Goal: Information Seeking & Learning: Stay updated

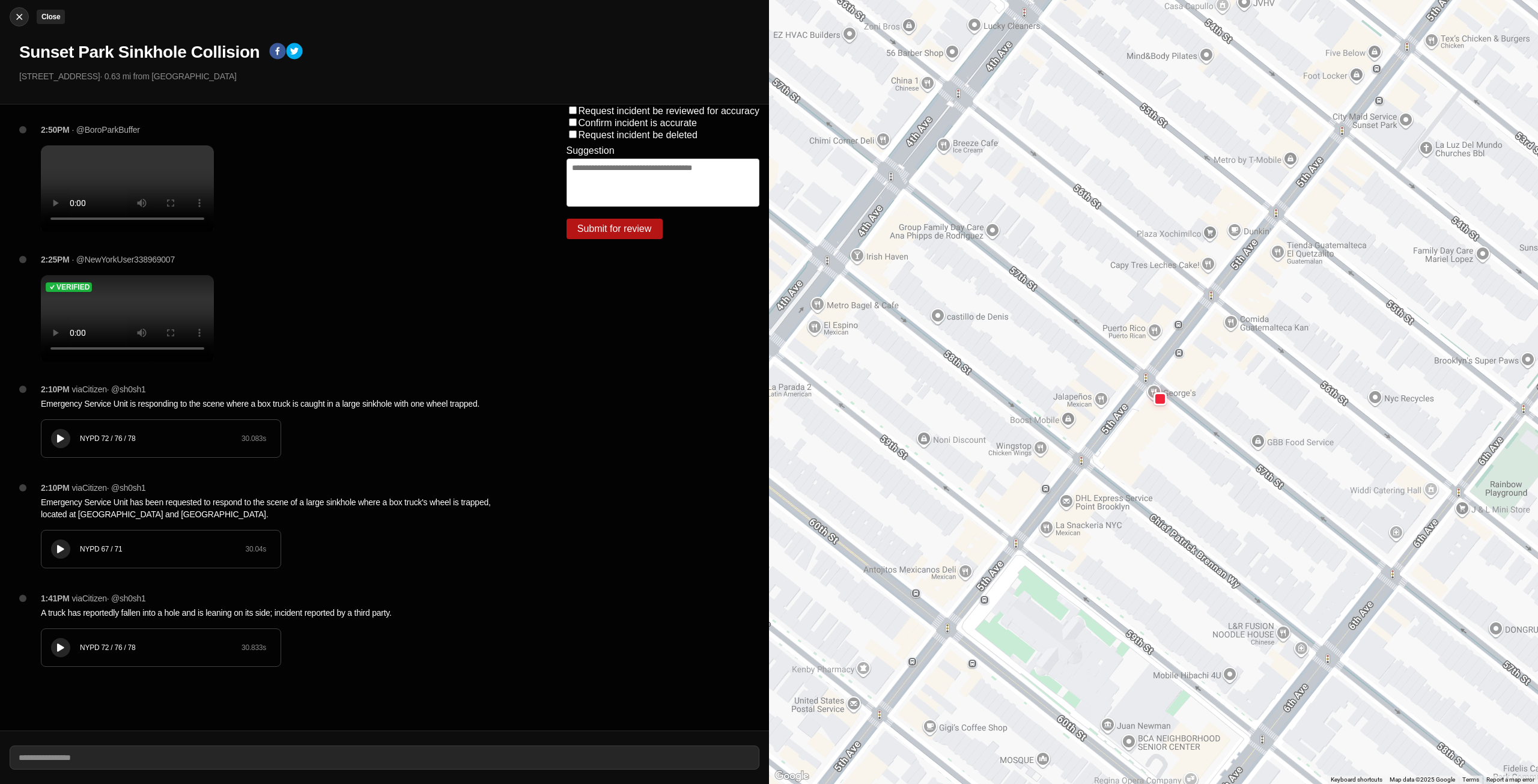
click at [20, 23] on button "Close" at bounding box center [19, 17] width 19 height 19
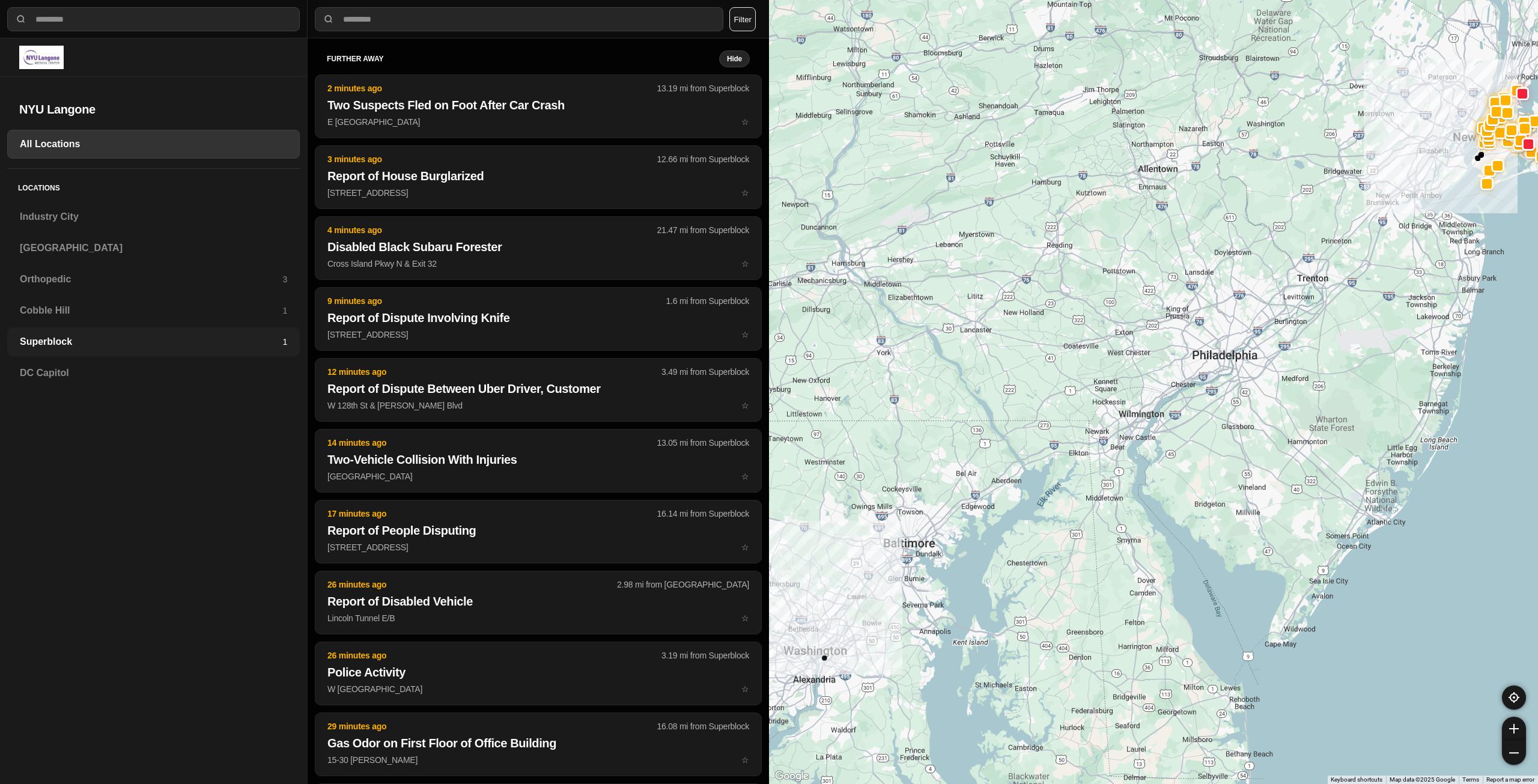
click at [51, 336] on h3 "Superblock" at bounding box center [151, 341] width 262 height 14
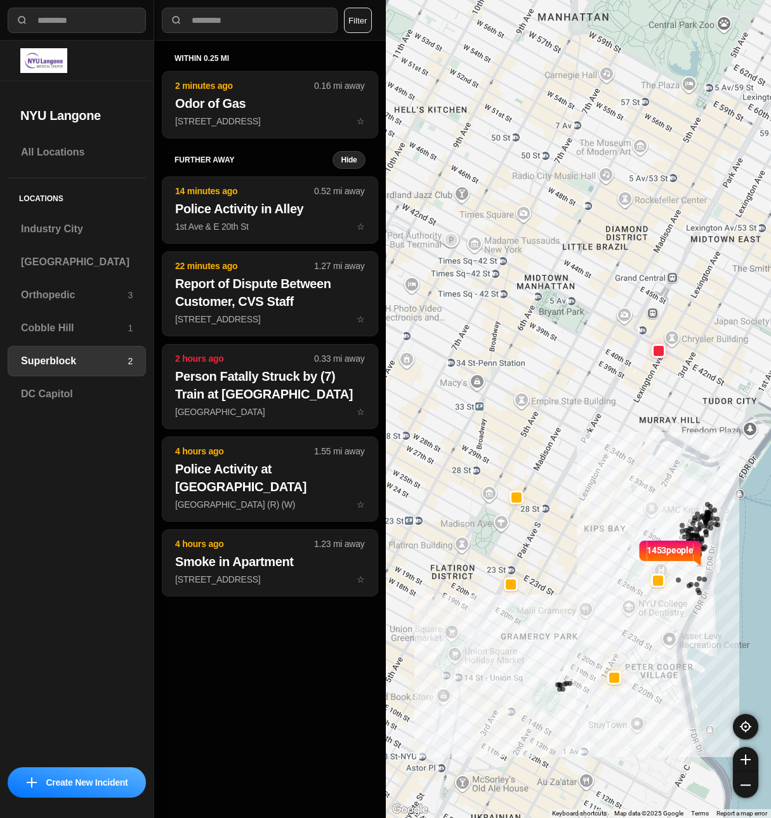
drag, startPoint x: 610, startPoint y: 582, endPoint x: 695, endPoint y: 608, distance: 88.9
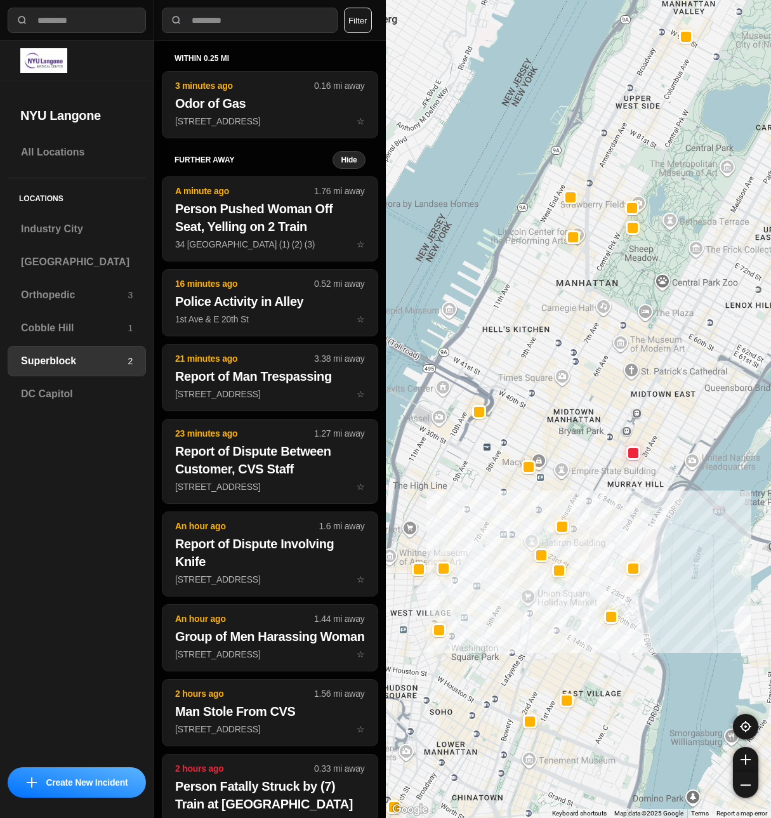
click at [358, 17] on button "Filter" at bounding box center [358, 20] width 28 height 25
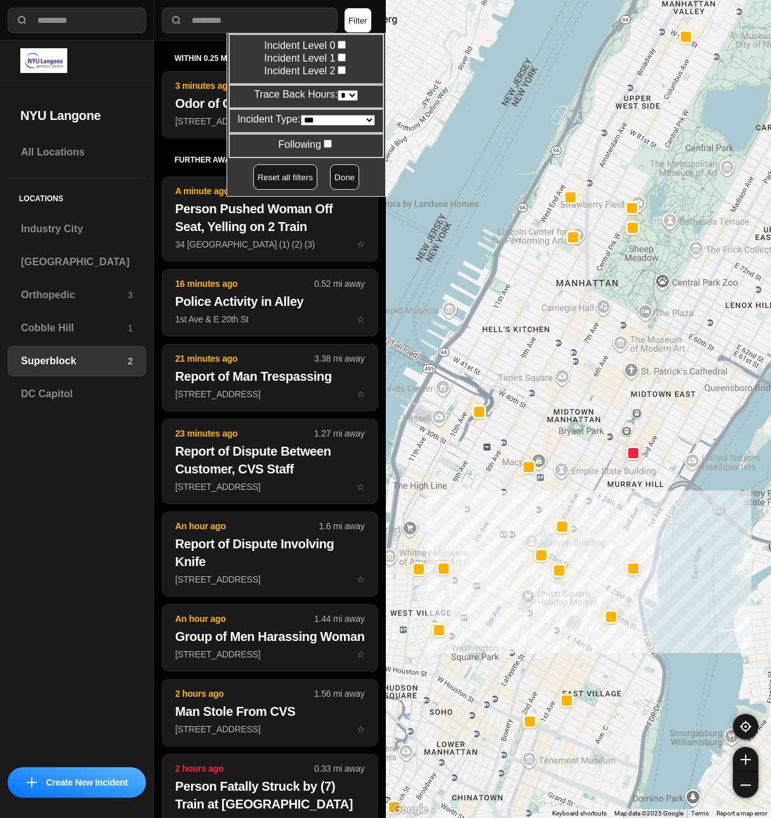
click at [344, 93] on select "* * * * **" at bounding box center [347, 95] width 20 height 11
select select "*"
click at [337, 90] on select "* * * * **" at bounding box center [347, 95] width 20 height 11
click at [337, 176] on button "Done" at bounding box center [344, 176] width 29 height 25
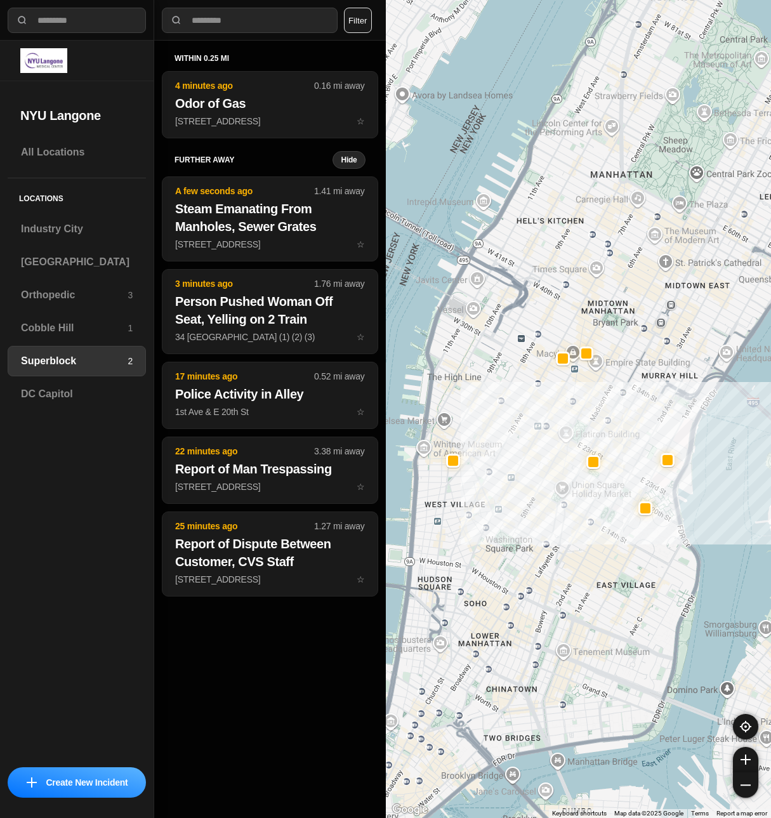
drag, startPoint x: 577, startPoint y: 620, endPoint x: 610, endPoint y: 512, distance: 113.0
click at [610, 512] on div at bounding box center [579, 409] width 386 height 818
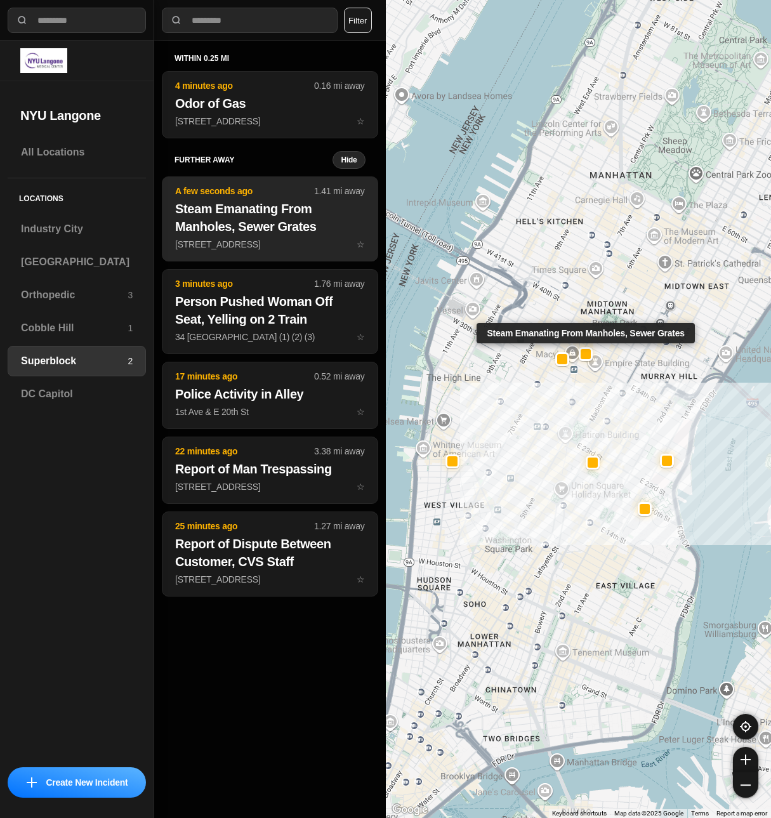
click at [238, 207] on h2 "Steam Emanating From Manholes, Sewer Grates" at bounding box center [270, 218] width 190 height 36
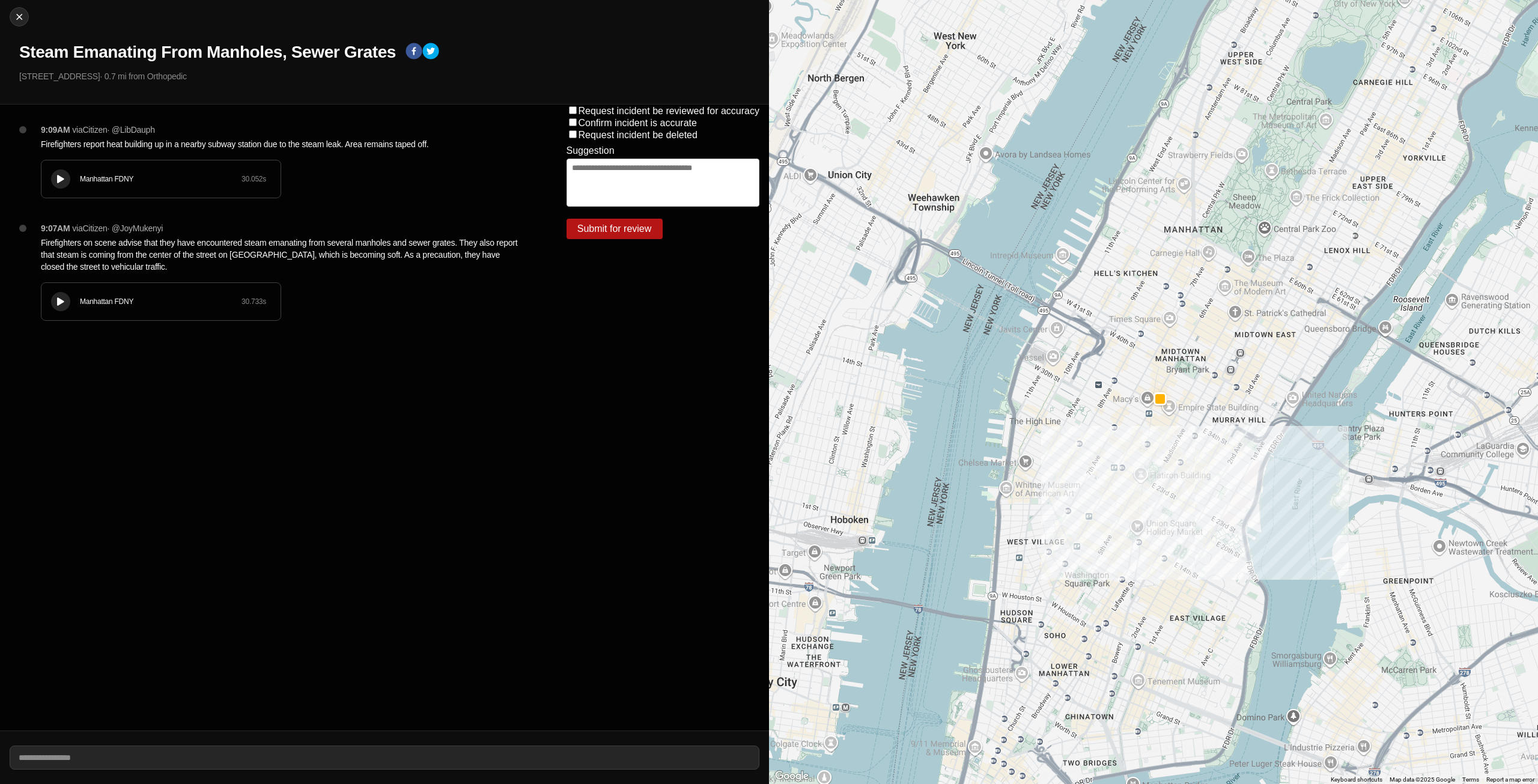
click at [66, 175] on div at bounding box center [61, 180] width 12 height 9
drag, startPoint x: 63, startPoint y: 181, endPoint x: 63, endPoint y: 200, distance: 19.0
click at [63, 181] on icon at bounding box center [61, 179] width 8 height 8
click at [56, 287] on div "Manhattan FDNY 30.733 s" at bounding box center [161, 301] width 239 height 37
click at [65, 176] on div at bounding box center [61, 180] width 12 height 9
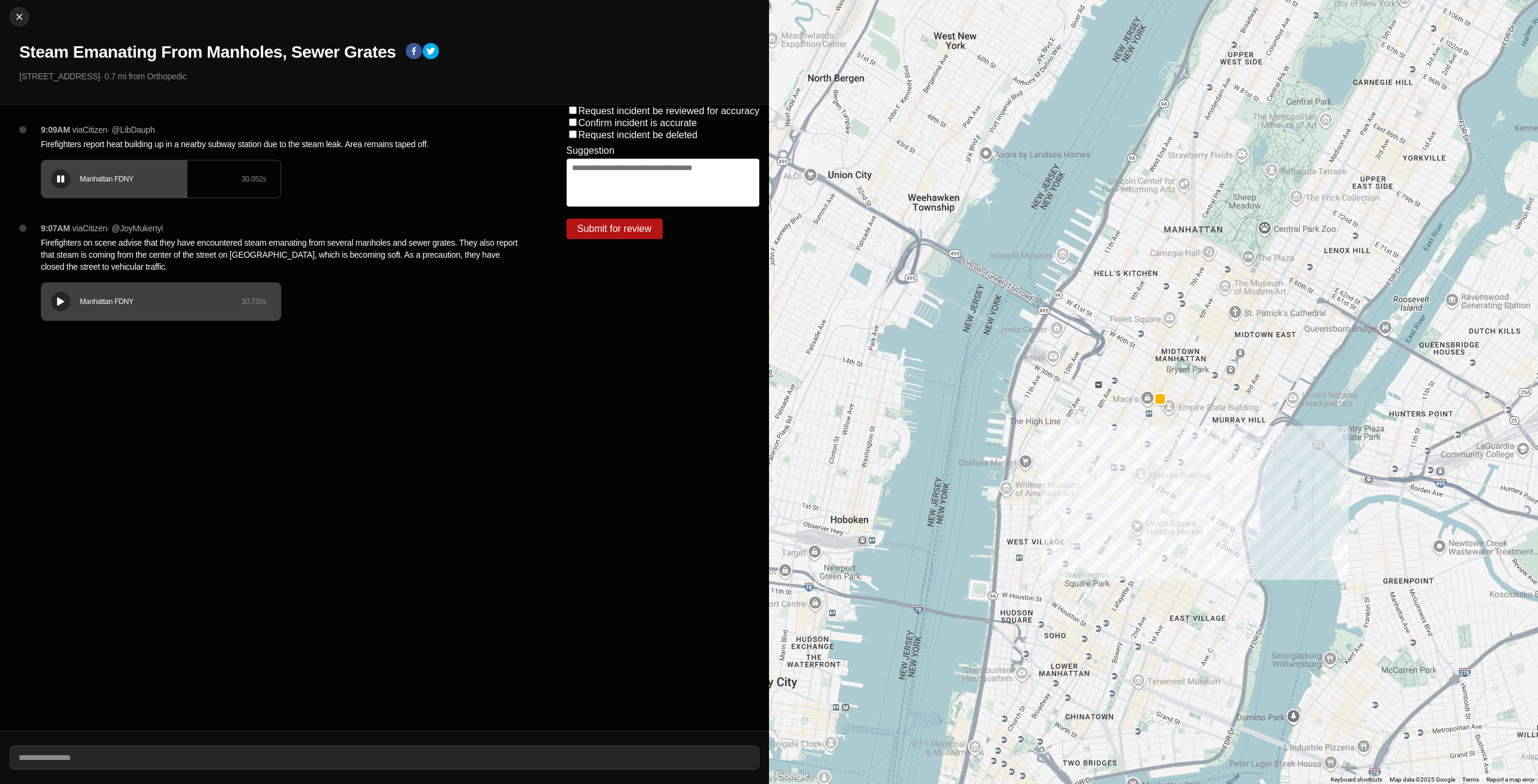
drag, startPoint x: 177, startPoint y: 186, endPoint x: 141, endPoint y: 187, distance: 36.0
click at [141, 187] on div "Manhattan FDNY 30.052 s" at bounding box center [161, 178] width 239 height 37
click at [61, 185] on button at bounding box center [61, 179] width 19 height 19
drag, startPoint x: 144, startPoint y: 190, endPoint x: 35, endPoint y: 197, distance: 109.2
click at [72, 190] on div "Manhattan FDNY 30.052 s" at bounding box center [161, 178] width 239 height 37
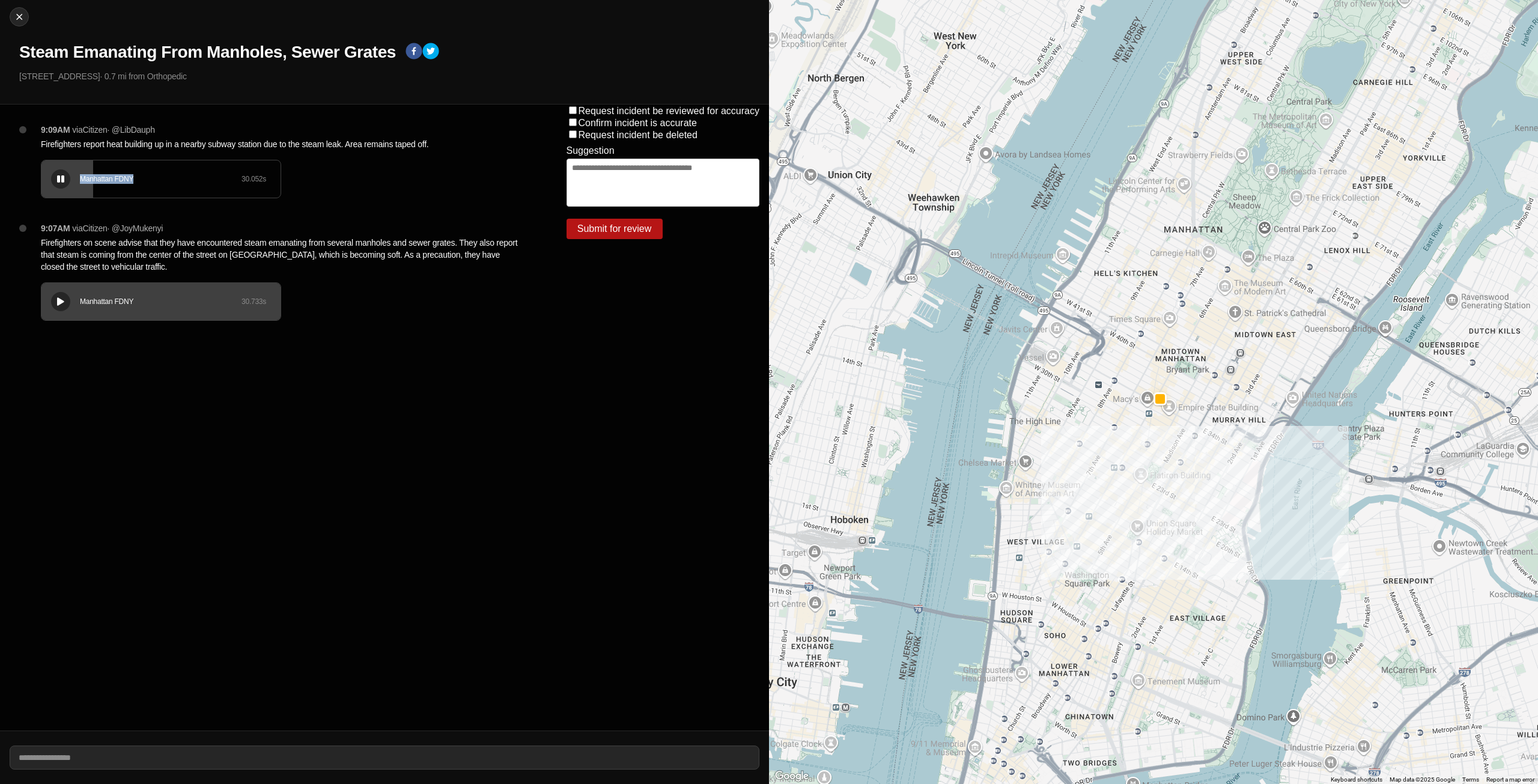
click at [48, 193] on div "Manhattan FDNY 30.052 s" at bounding box center [161, 178] width 239 height 37
click at [41, 192] on div "Manhattan FDNY 30.052 s" at bounding box center [161, 179] width 241 height 39
click at [25, 15] on img at bounding box center [19, 16] width 12 height 12
select select "*"
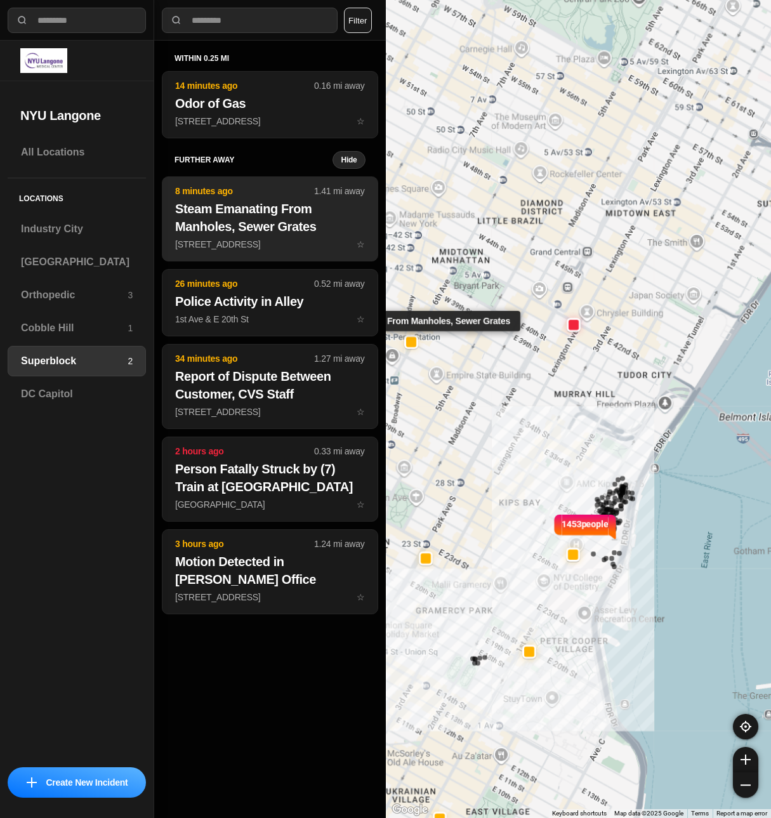
click at [255, 235] on h2 "Steam Emanating From Manholes, Sewer Grates" at bounding box center [270, 218] width 190 height 36
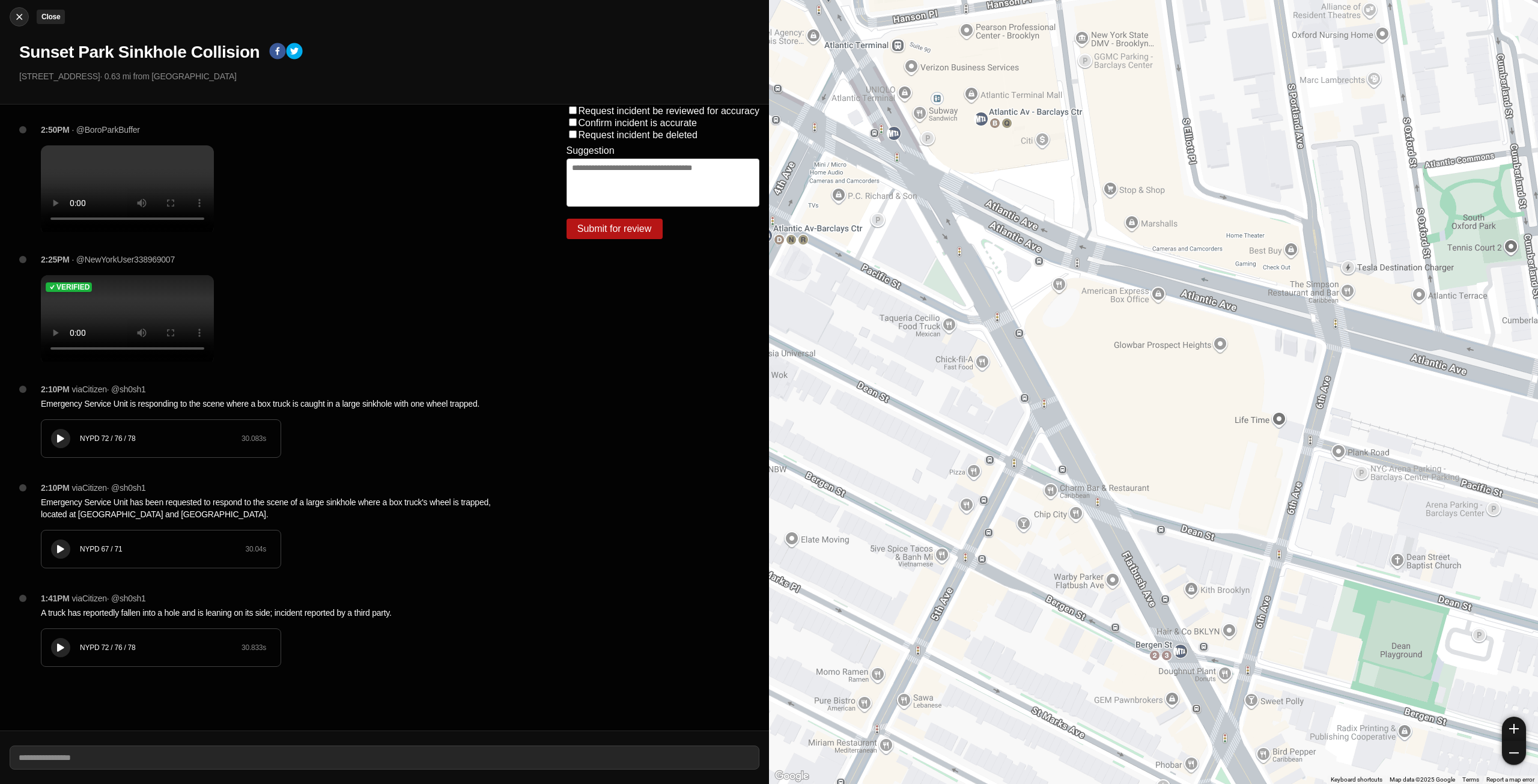
click at [19, 17] on img at bounding box center [19, 16] width 12 height 12
select select "*"
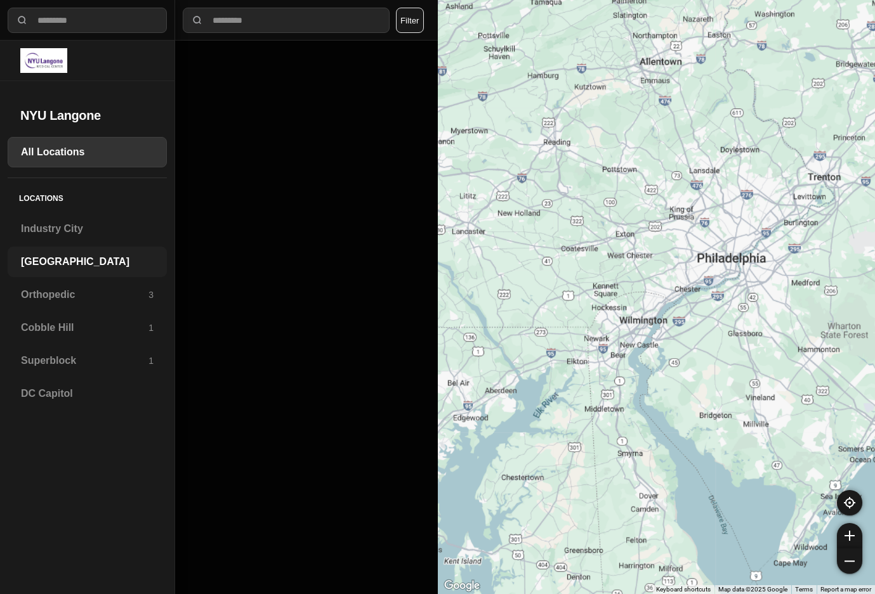
drag, startPoint x: 49, startPoint y: 252, endPoint x: 70, endPoint y: 265, distance: 24.2
click at [49, 252] on div "[GEOGRAPHIC_DATA]" at bounding box center [87, 262] width 159 height 30
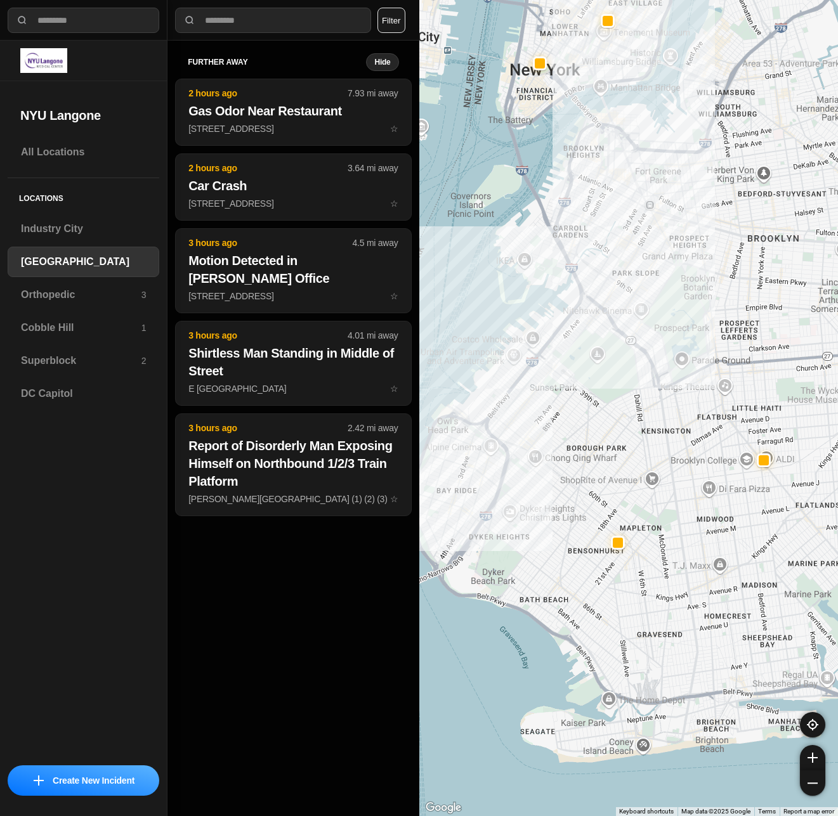
click at [504, 443] on div at bounding box center [628, 408] width 419 height 816
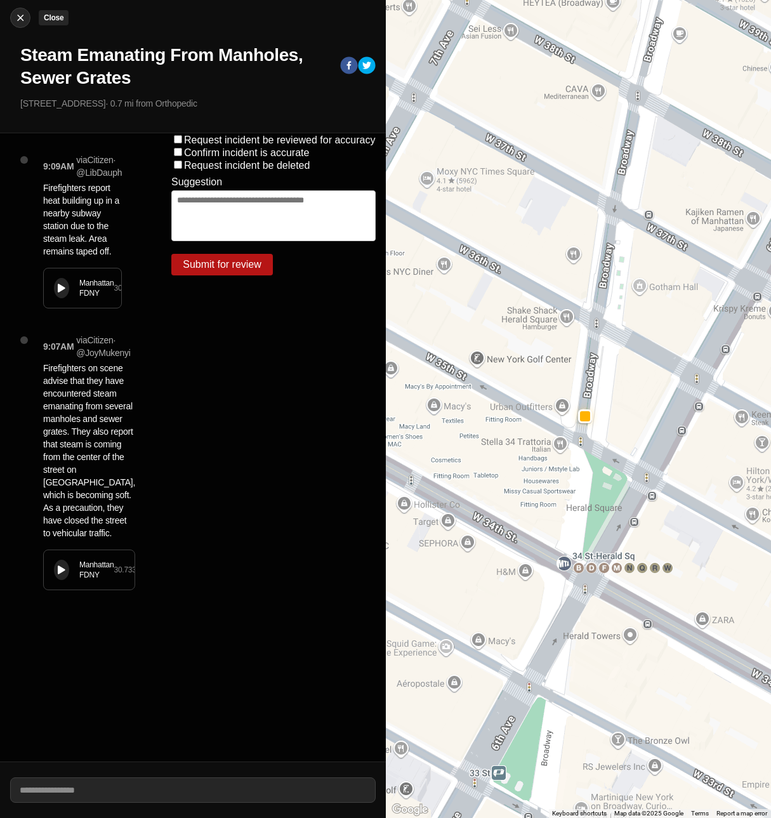
click at [23, 16] on img at bounding box center [20, 17] width 13 height 13
select select "*"
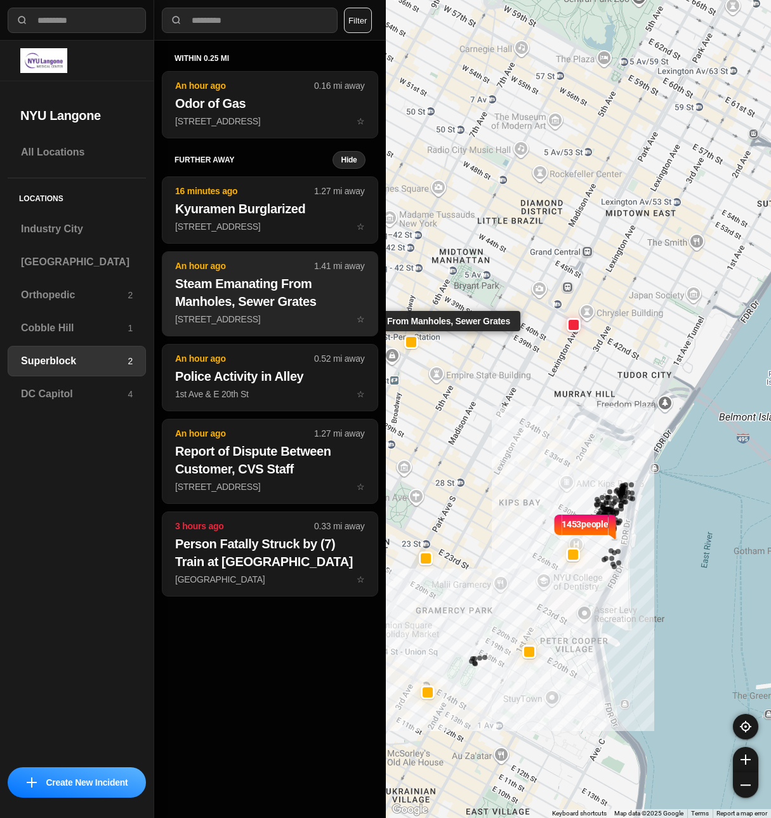
click at [266, 305] on h2 "Steam Emanating From Manholes, Sewer Grates" at bounding box center [270, 293] width 190 height 36
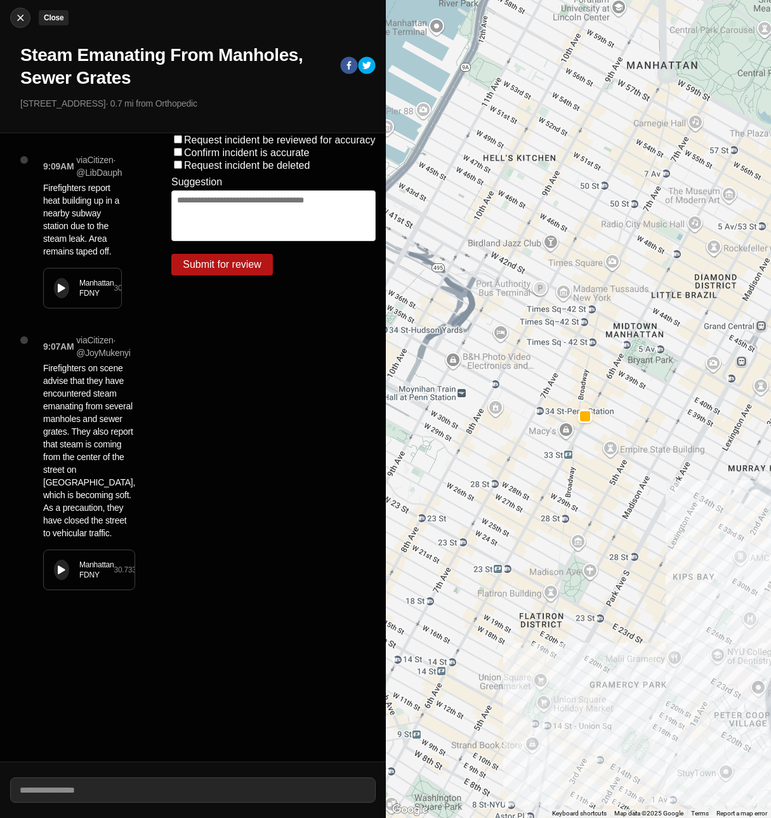
click at [15, 17] on img at bounding box center [20, 17] width 13 height 13
select select "*"
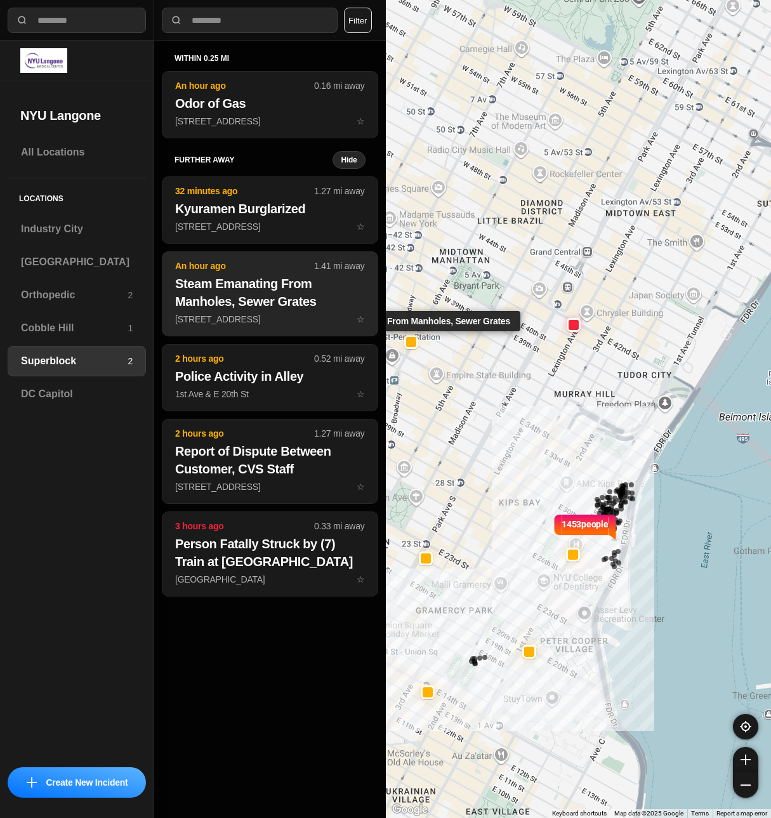
click at [259, 322] on p "1335 Broadway ☆" at bounding box center [270, 319] width 190 height 13
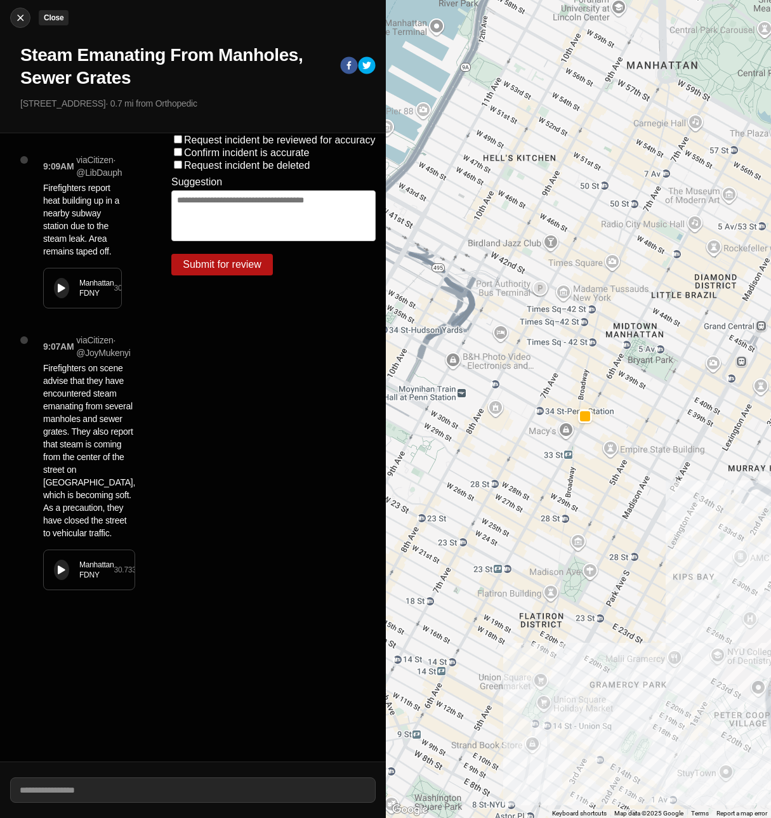
click at [18, 13] on img at bounding box center [20, 17] width 13 height 13
select select "*"
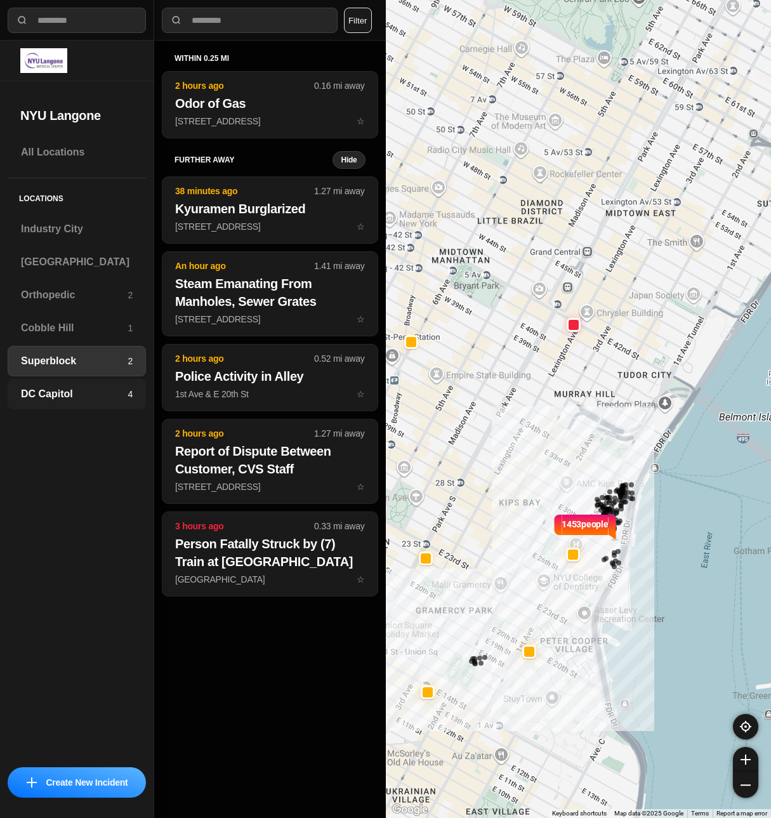
drag, startPoint x: 549, startPoint y: 452, endPoint x: 138, endPoint y: 402, distance: 414.7
click at [582, 459] on div "1453 people" at bounding box center [579, 409] width 386 height 818
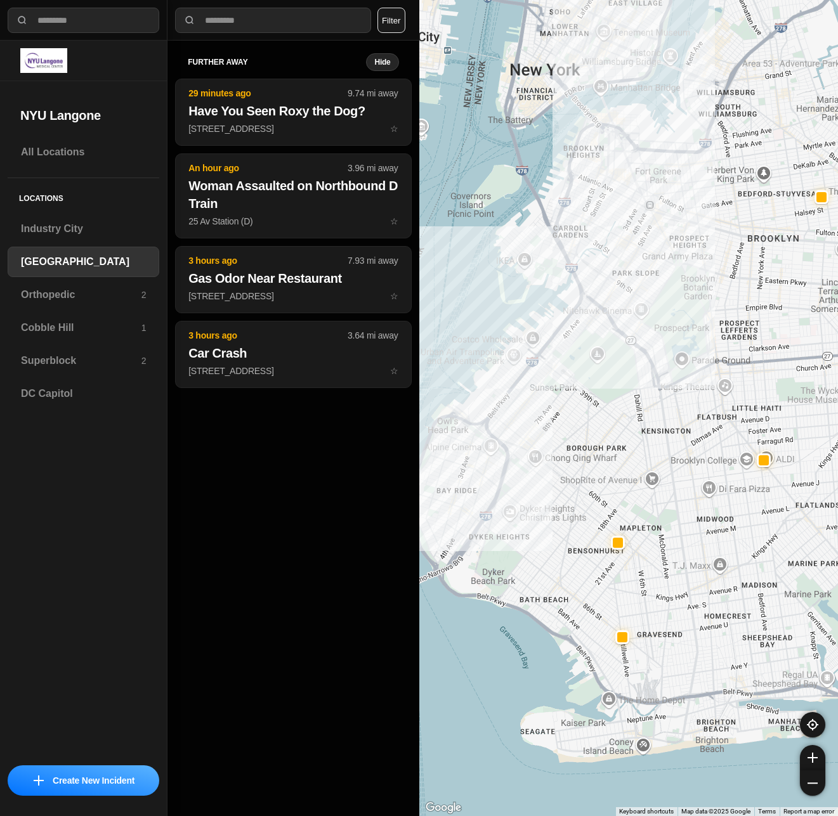
select select "*"
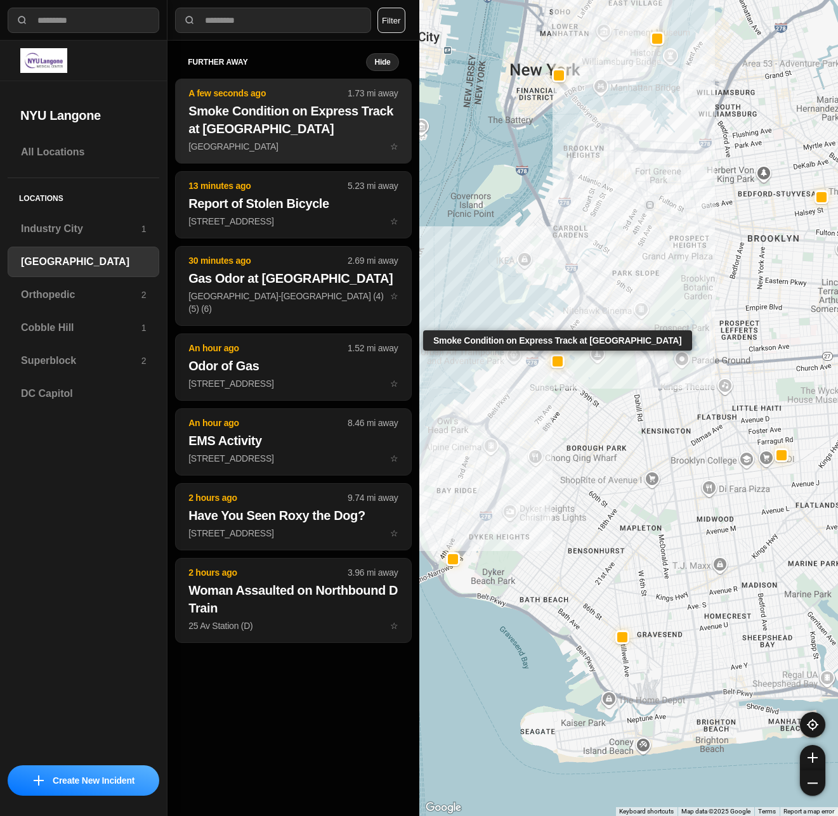
click at [293, 143] on p "36th St & 4th Ave ☆" at bounding box center [292, 146] width 209 height 13
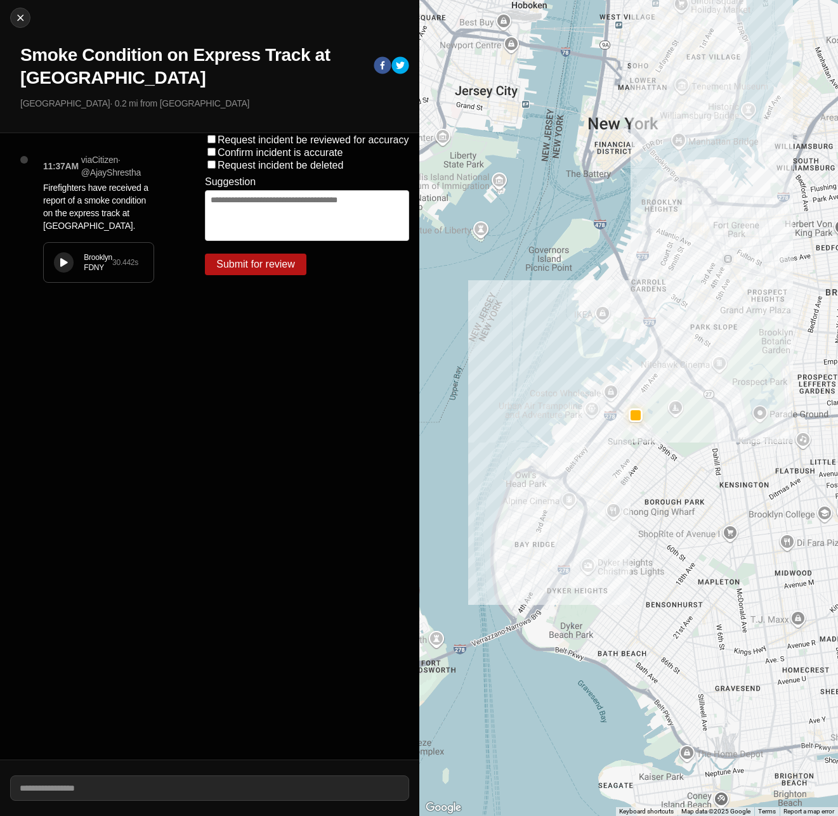
click at [110, 268] on div "Brooklyn FDNY" at bounding box center [98, 262] width 29 height 20
click at [25, 18] on img at bounding box center [20, 17] width 13 height 13
select select "*"
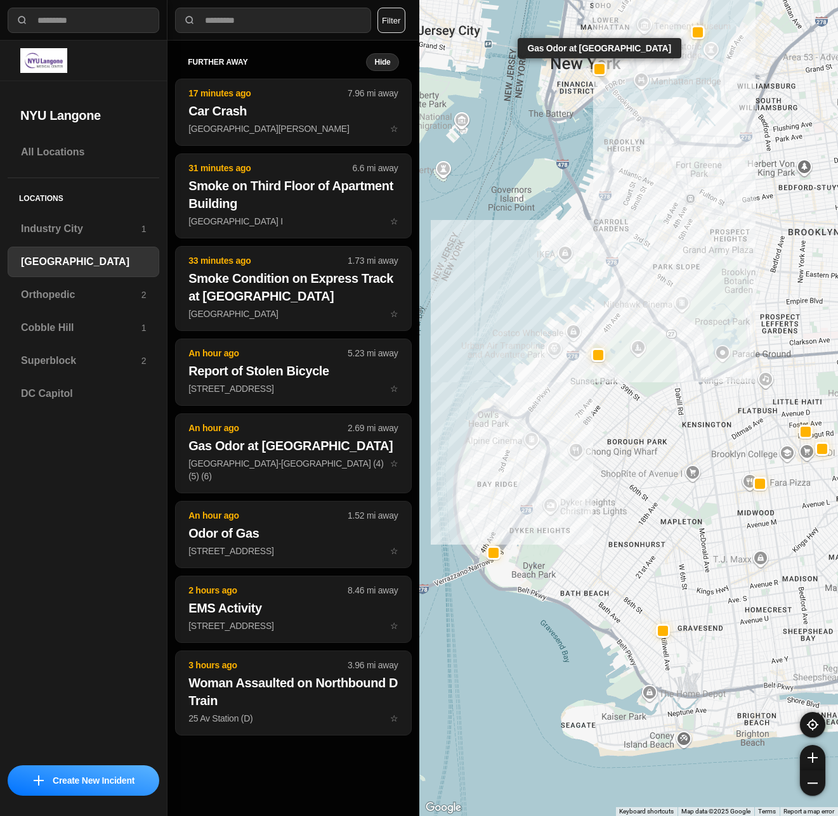
select select "*"
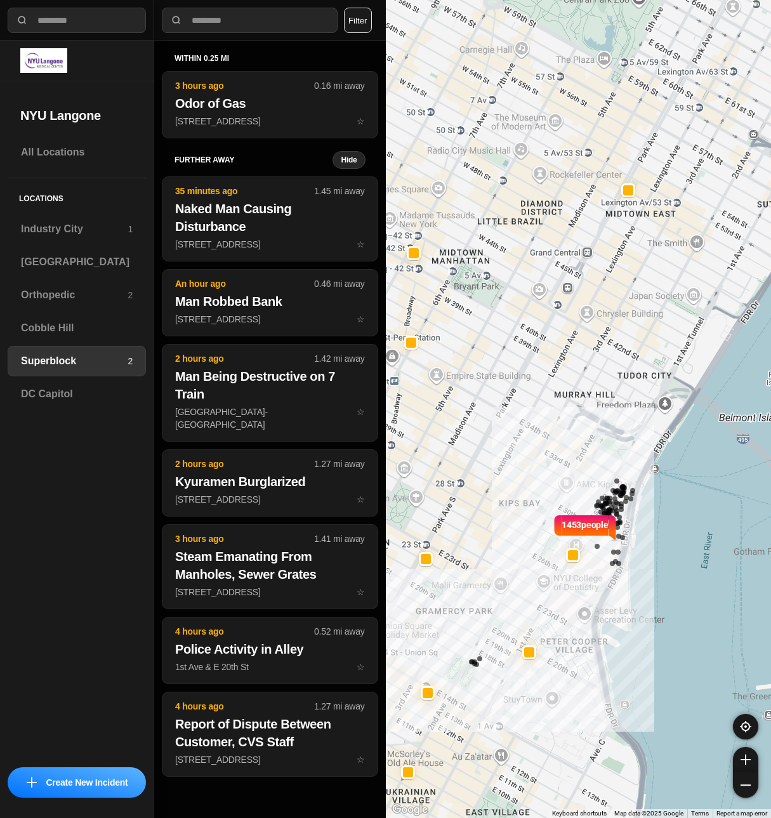
select select "*"
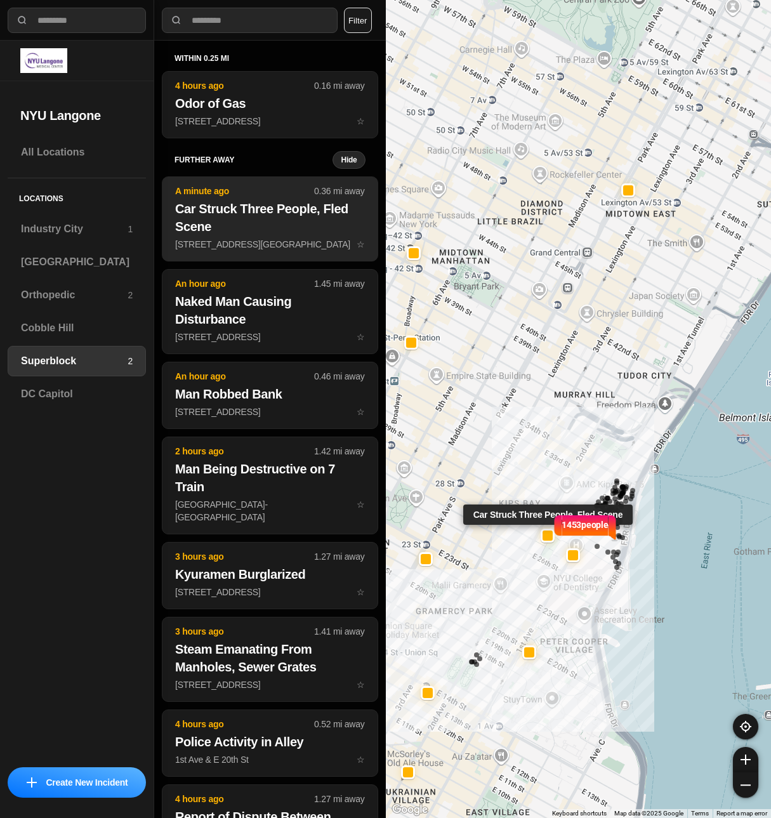
click at [214, 227] on h2 "Car Struck Three People, Fled Scene" at bounding box center [270, 218] width 190 height 36
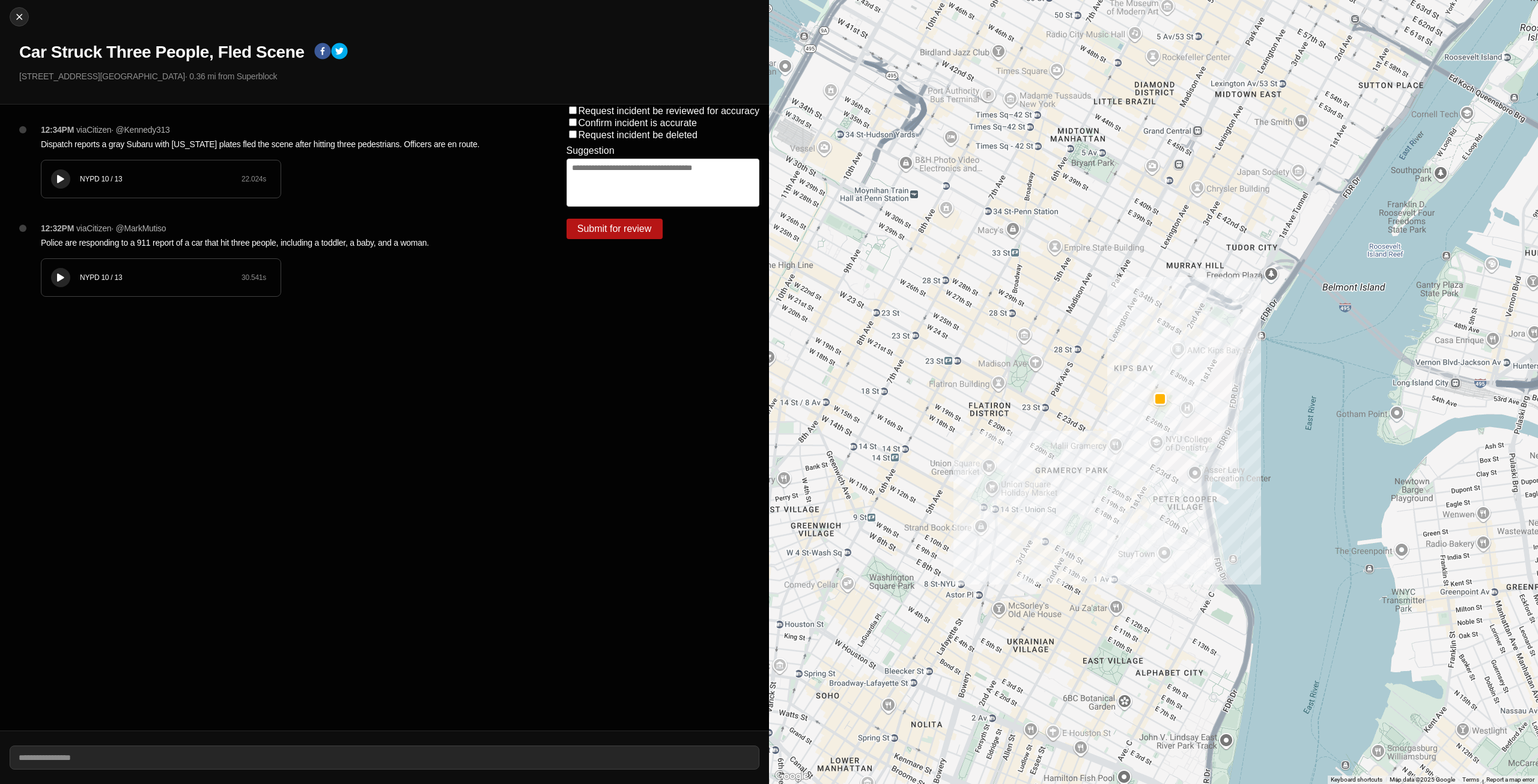
click at [55, 182] on div at bounding box center [61, 180] width 12 height 9
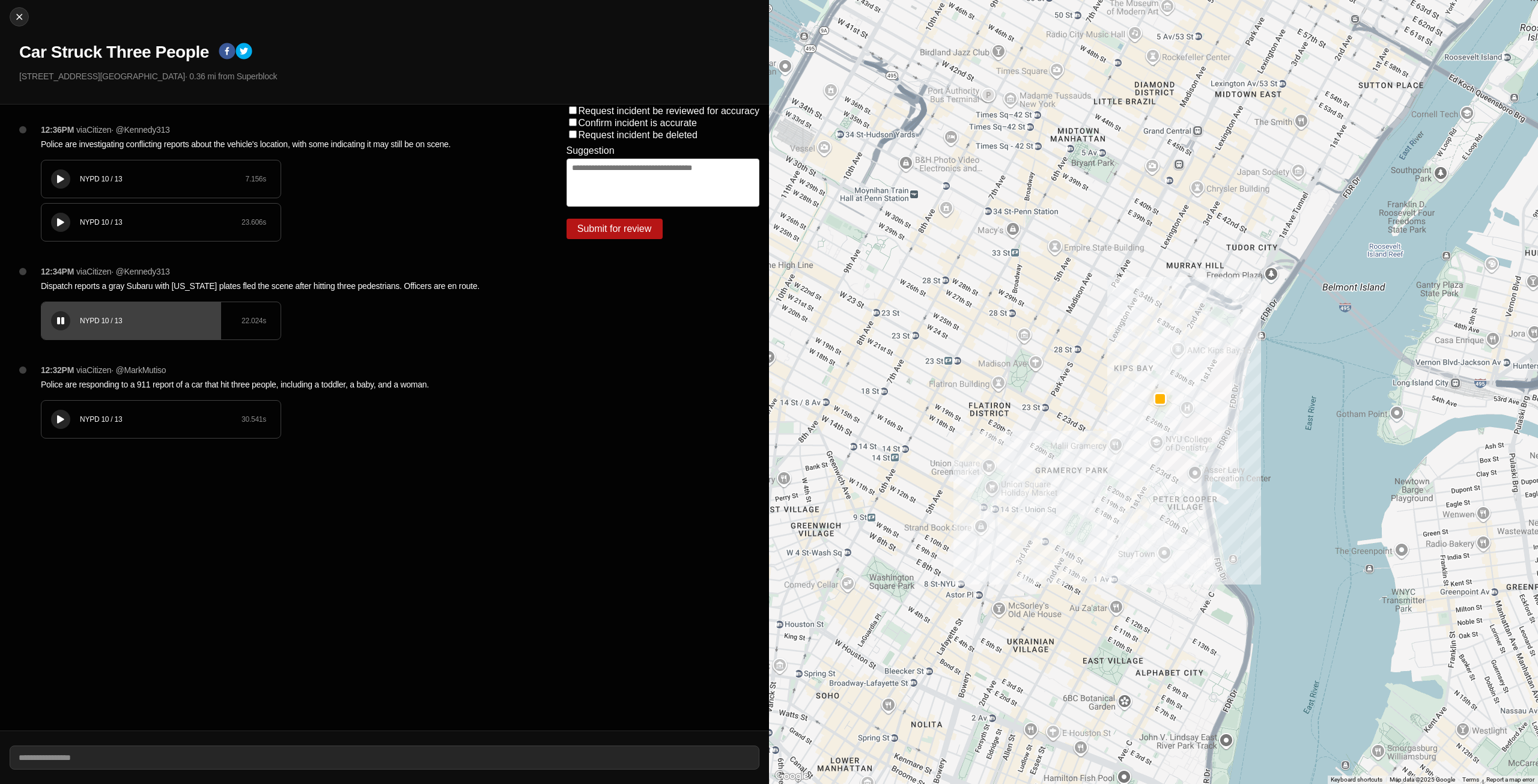
click at [68, 224] on button at bounding box center [61, 223] width 19 height 19
click at [75, 178] on div "NYPD 10 / 13 7.156 s" at bounding box center [161, 178] width 239 height 37
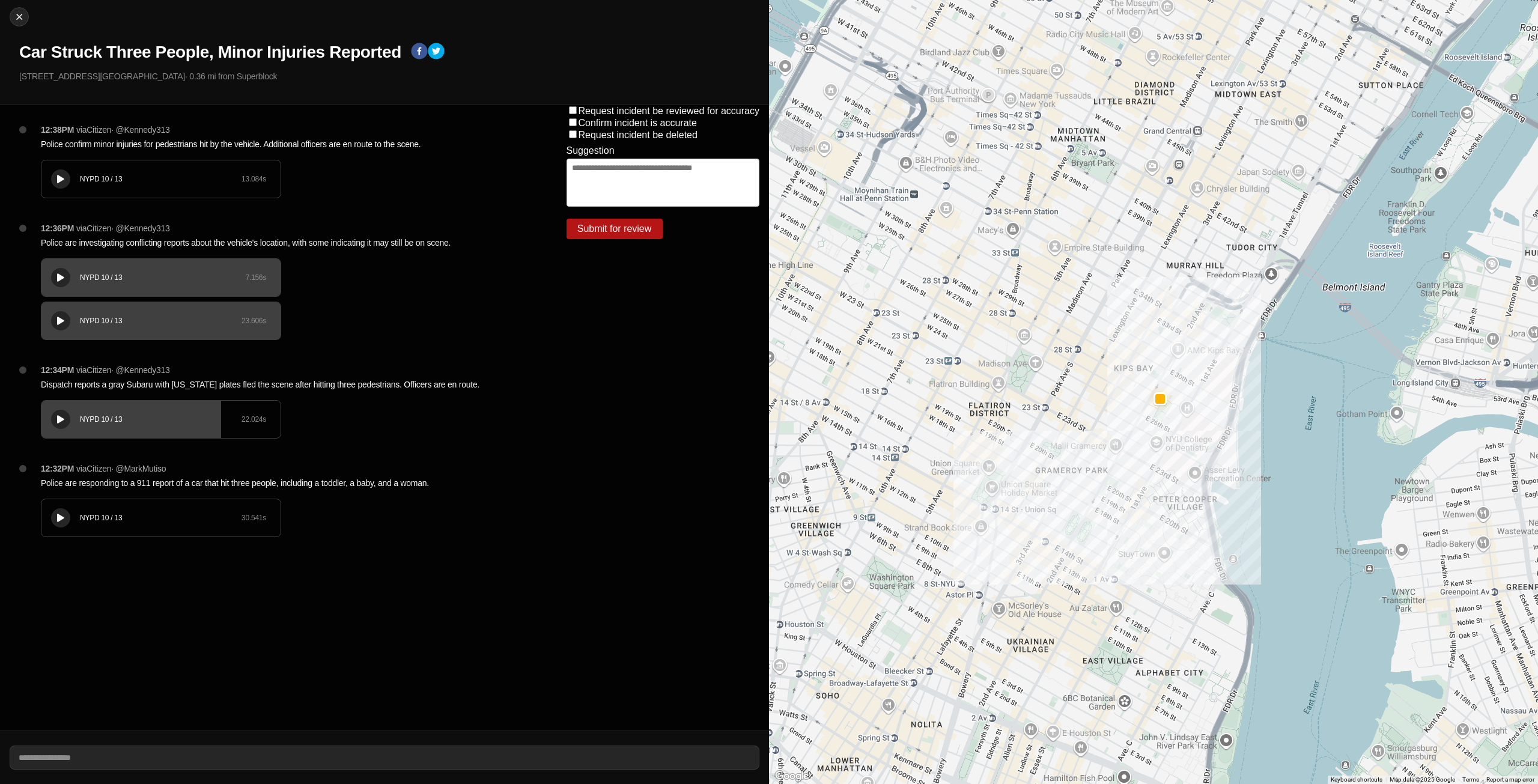
click at [91, 186] on div "NYPD 10 / 13 13.084 s" at bounding box center [161, 178] width 239 height 37
click at [9, 24] on div "Close Car Struck Three People, Minor Injuries Reported E [GEOGRAPHIC_DATA] · 0.…" at bounding box center [384, 52] width 769 height 104
click at [21, 24] on button "Close" at bounding box center [19, 17] width 19 height 19
select select "*"
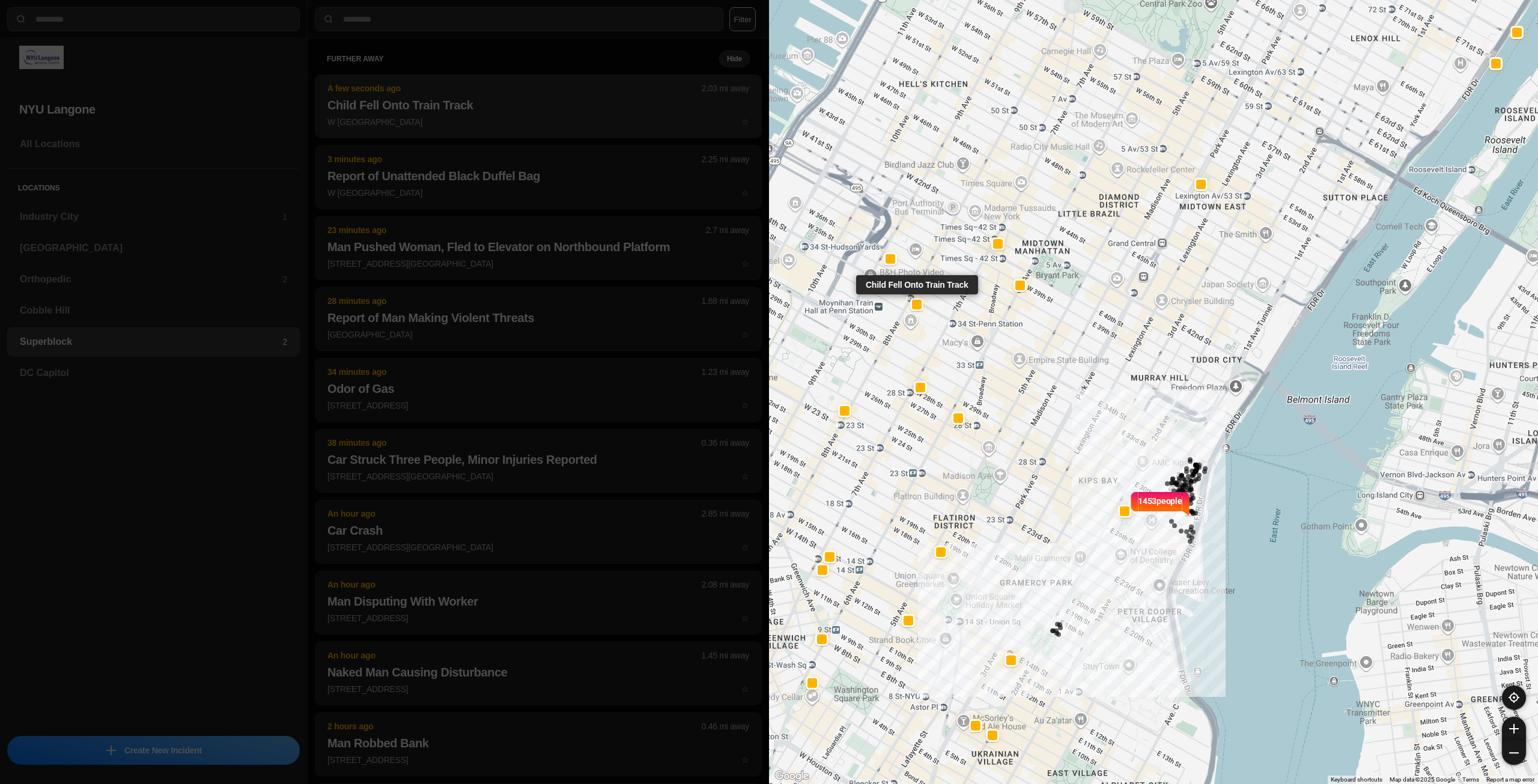
click at [439, 112] on h2 "Child Fell Onto Train Track" at bounding box center [538, 105] width 421 height 17
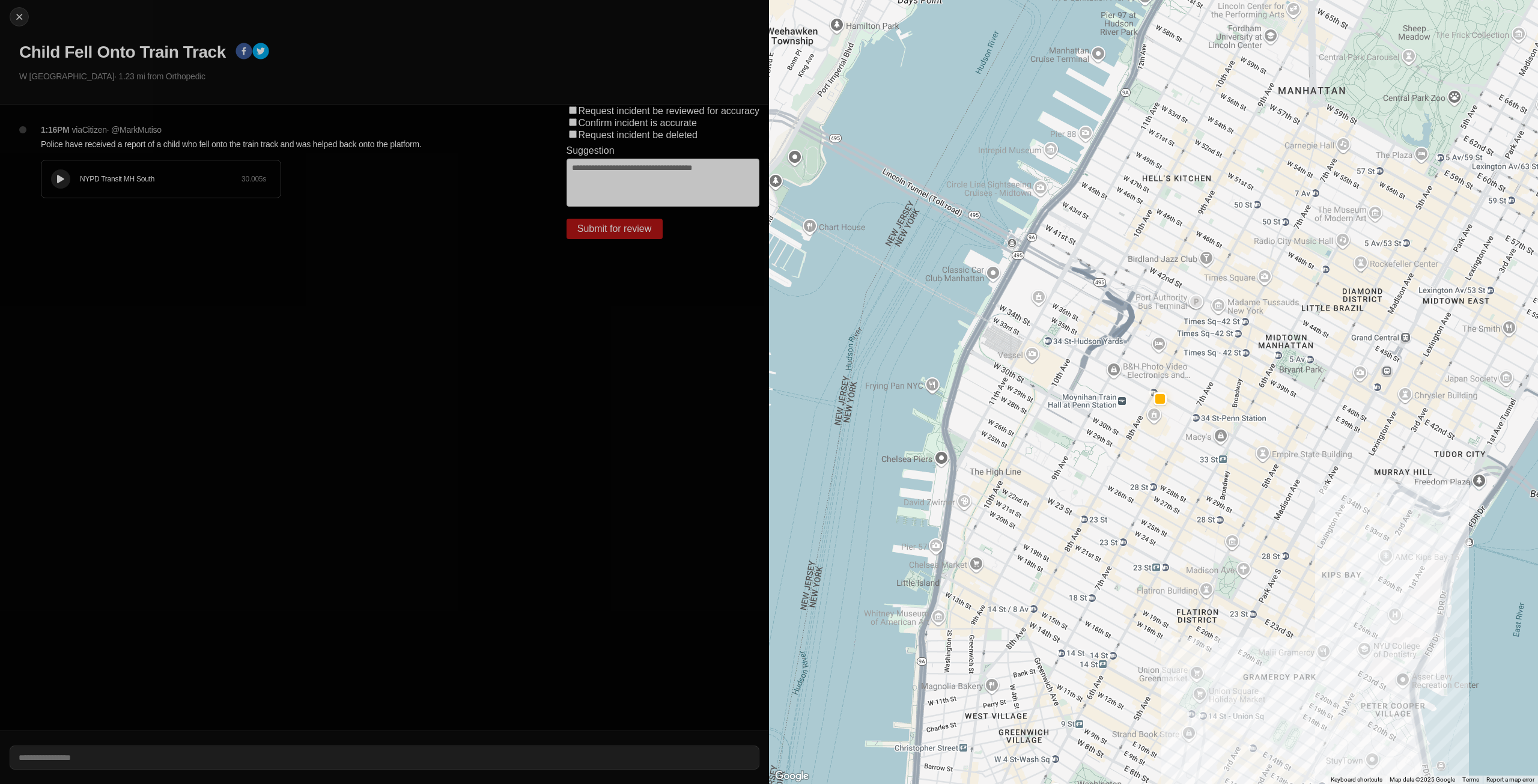
click at [75, 182] on div "NYPD Transit MH South 30.005 s" at bounding box center [161, 178] width 239 height 37
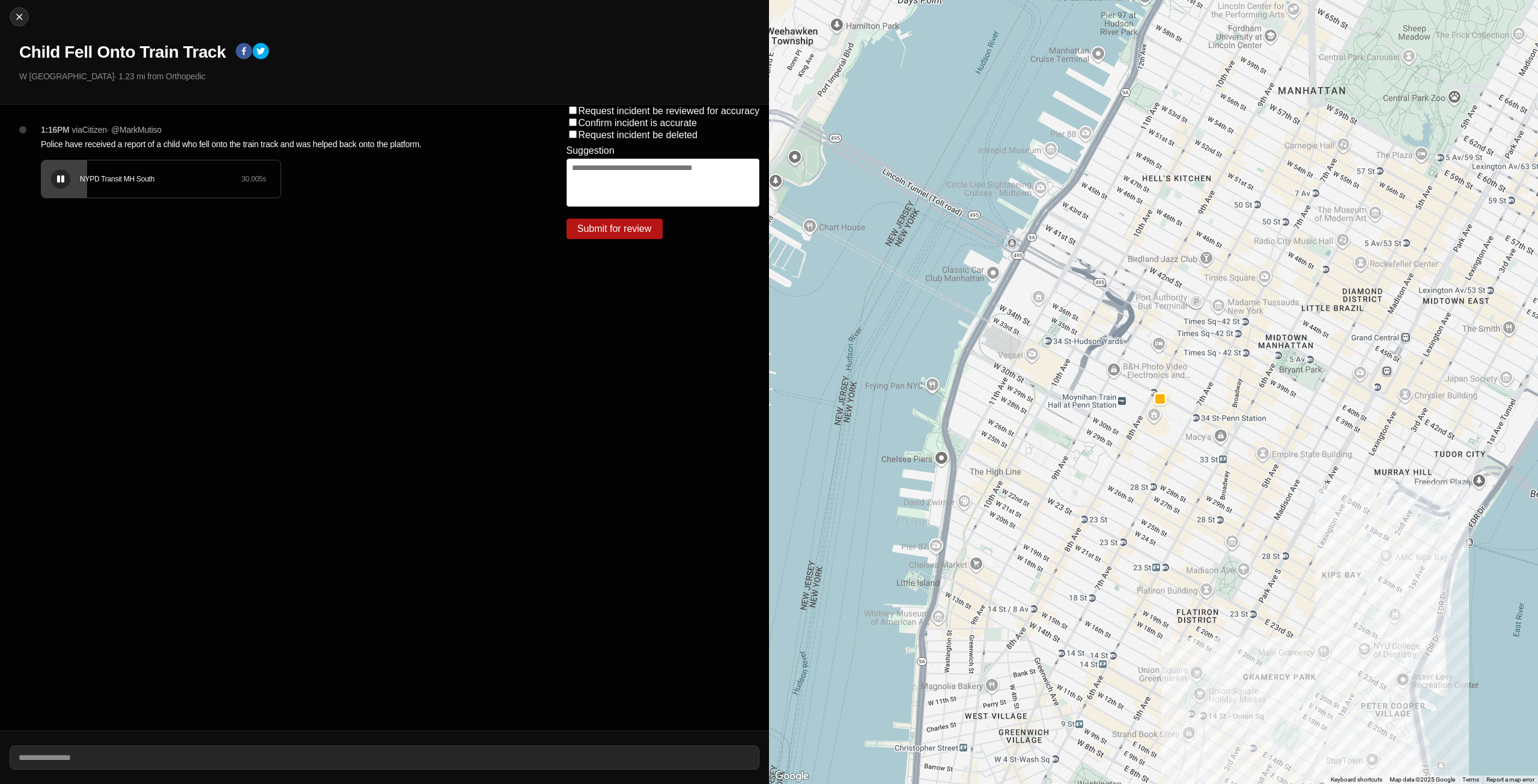
click at [58, 175] on icon at bounding box center [61, 179] width 8 height 8
click at [17, 15] on img at bounding box center [19, 16] width 12 height 12
select select "*"
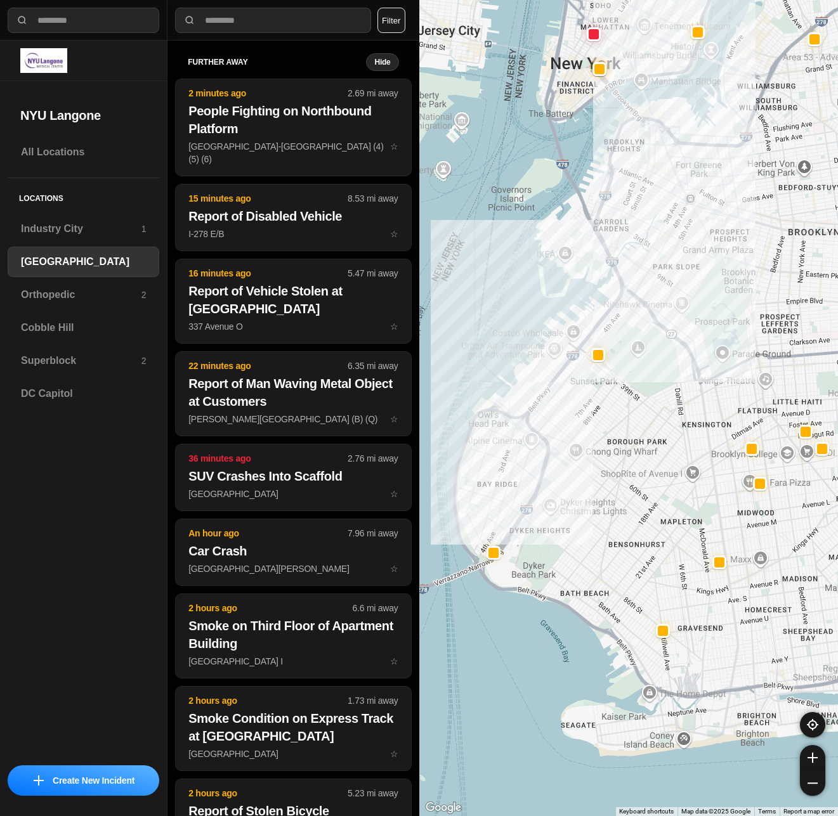
select select "*"
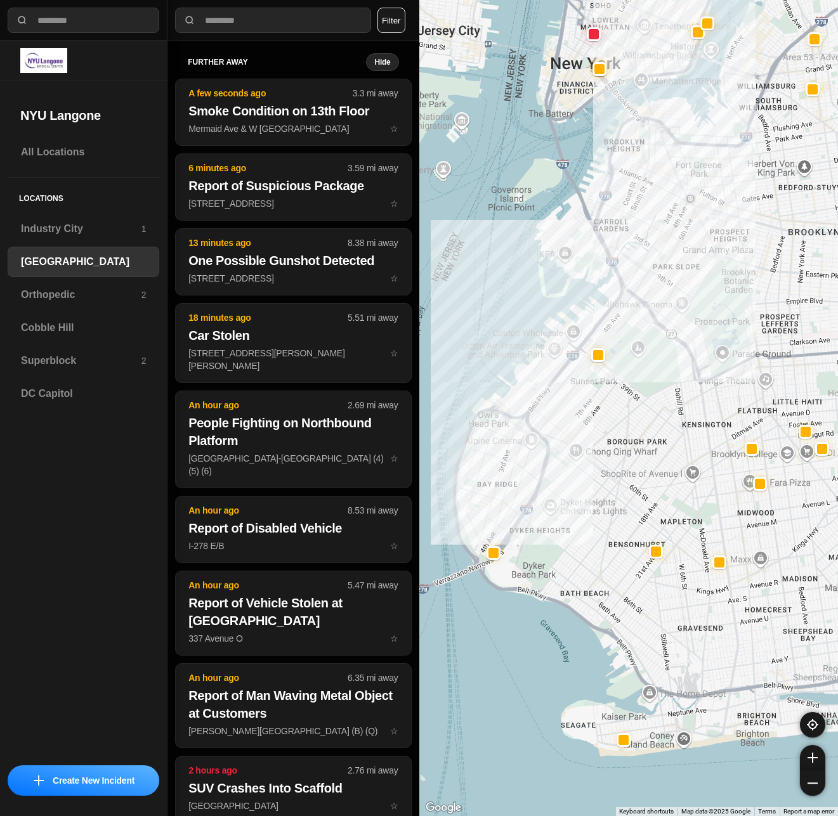
select select "*"
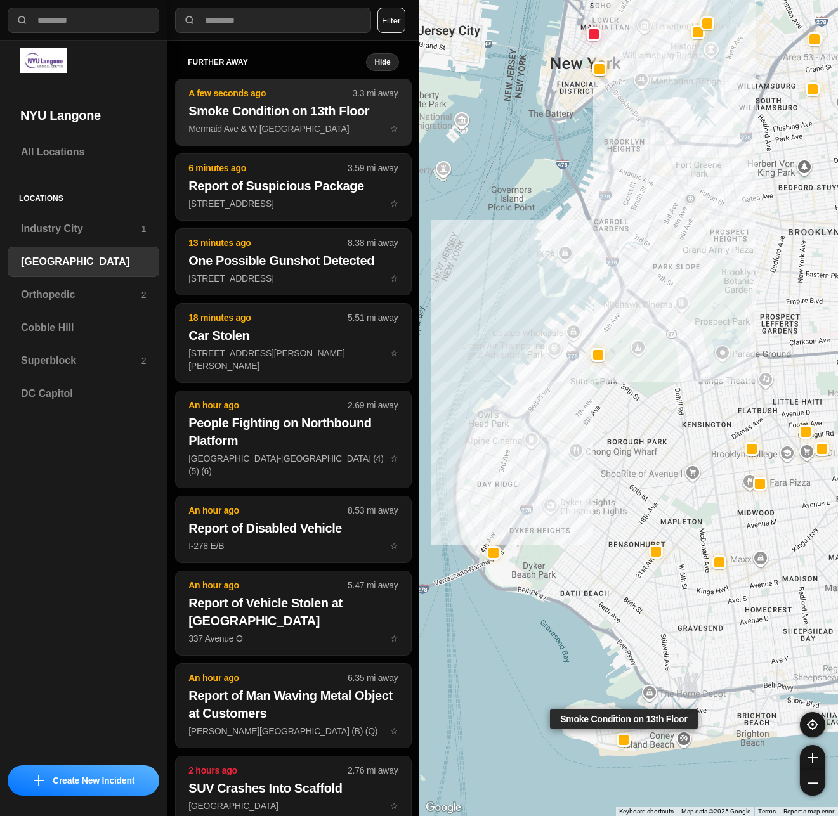
click at [280, 126] on p "Mermaid Ave & W 31st St ☆" at bounding box center [292, 128] width 209 height 13
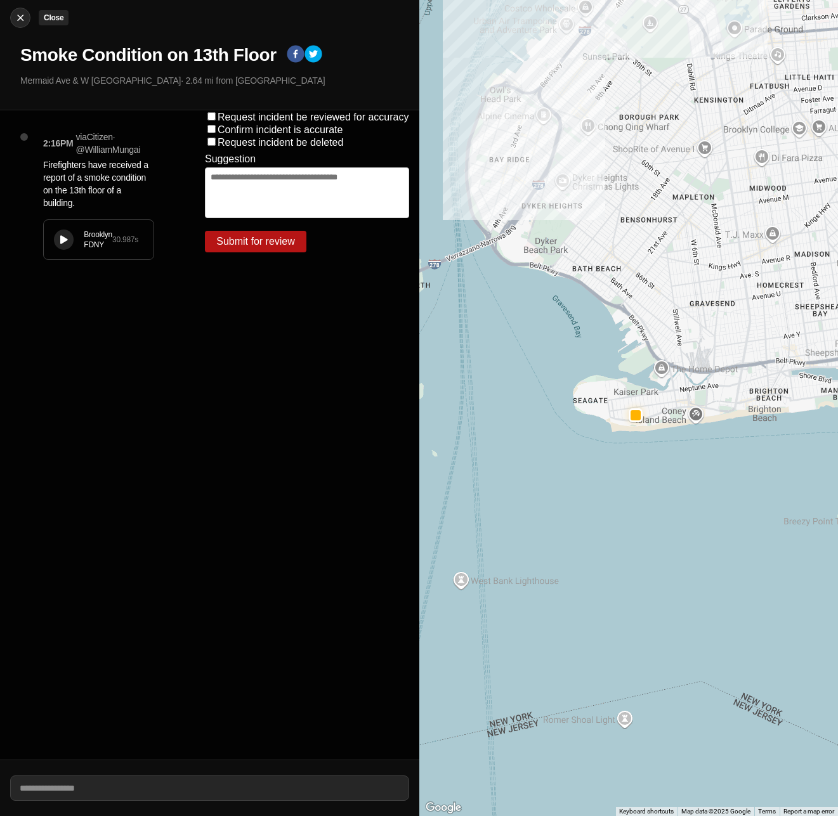
click at [13, 19] on div at bounding box center [20, 17] width 19 height 13
select select "*"
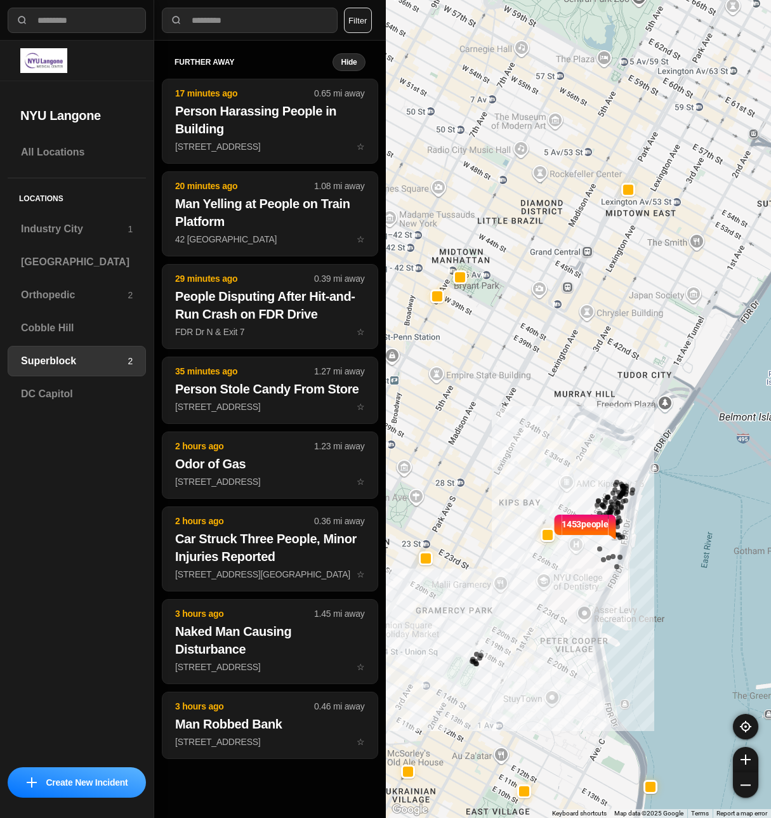
select select "*"
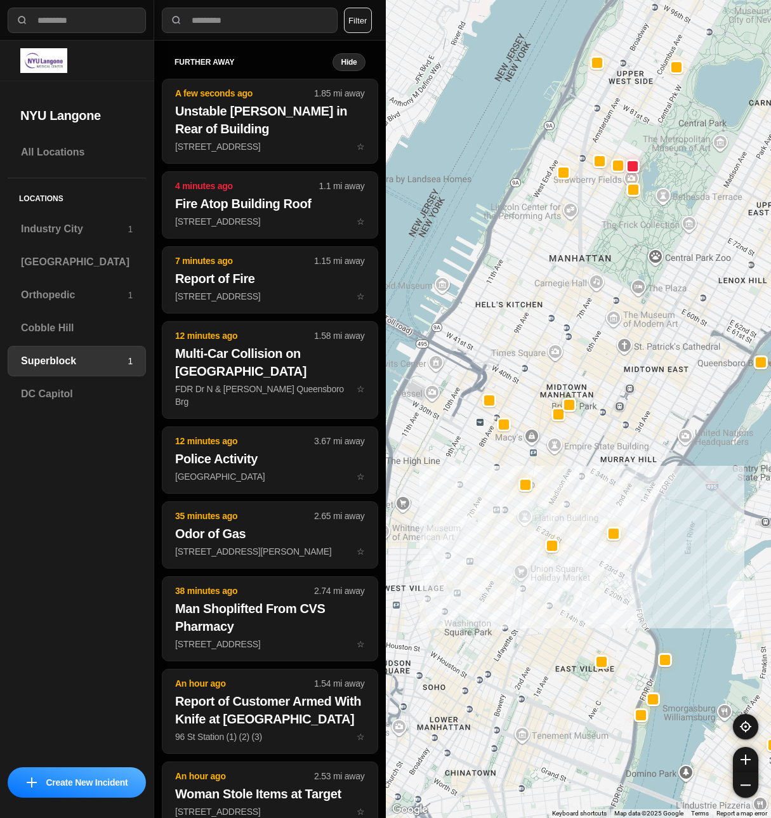
drag, startPoint x: 492, startPoint y: 438, endPoint x: 624, endPoint y: 506, distance: 148.1
click at [624, 506] on div at bounding box center [579, 409] width 386 height 818
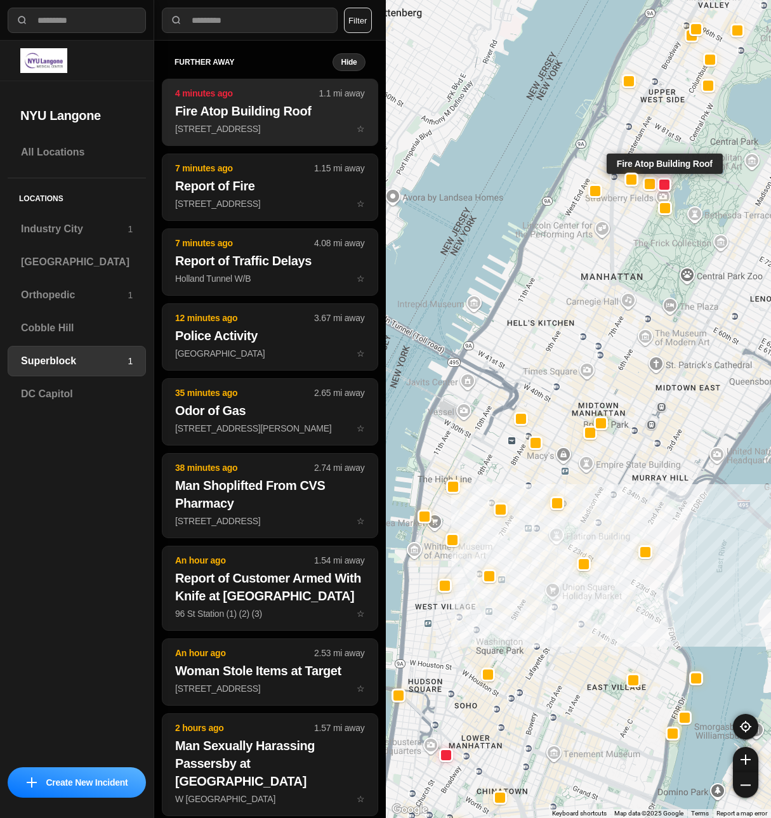
click at [251, 122] on button "4 minutes ago 1.1 mi away Fire Atop Building Roof [STREET_ADDRESS][GEOGRAPHIC_D…" at bounding box center [270, 112] width 216 height 67
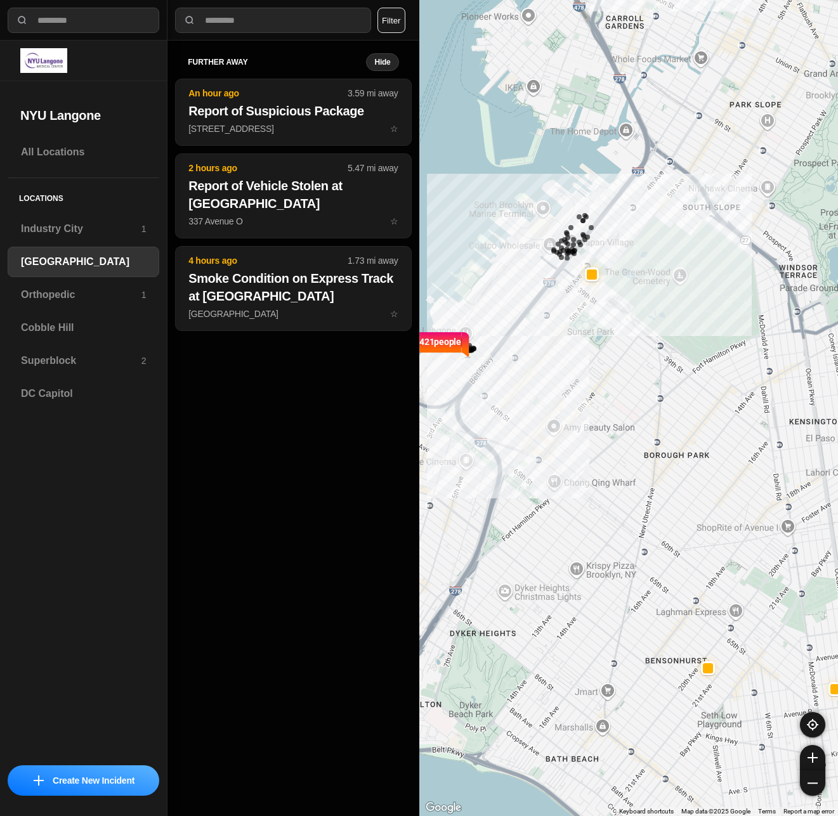
select select "*"
